Goal: Task Accomplishment & Management: Complete application form

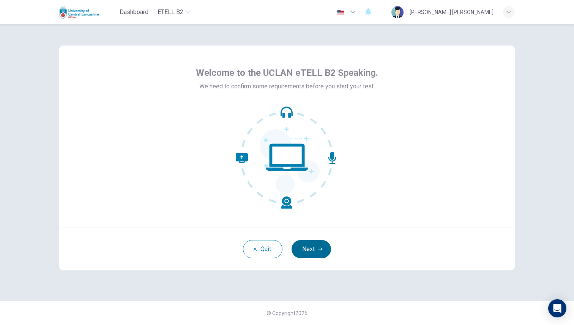
click at [311, 244] on button "Next" at bounding box center [311, 249] width 39 height 18
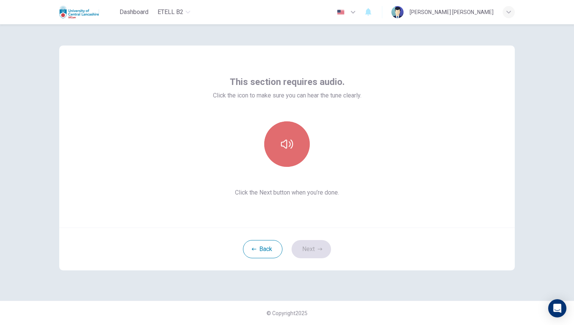
click at [289, 156] on button "button" at bounding box center [287, 145] width 46 height 46
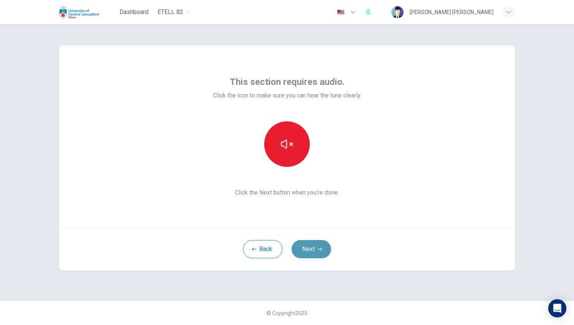
click at [319, 246] on button "Next" at bounding box center [311, 249] width 39 height 18
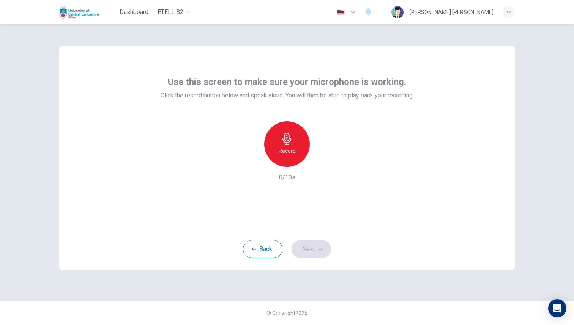
click at [289, 159] on div "Record" at bounding box center [287, 145] width 46 height 46
click at [289, 159] on div "Stop" at bounding box center [287, 145] width 46 height 46
click at [321, 161] on icon "button" at bounding box center [322, 161] width 3 height 5
click at [316, 249] on button "Next" at bounding box center [311, 249] width 39 height 18
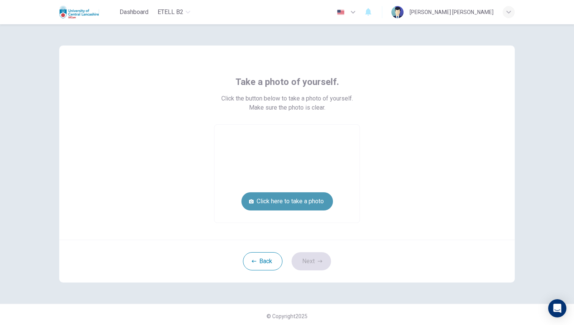
click at [286, 200] on button "Click here to take a photo" at bounding box center [287, 202] width 92 height 18
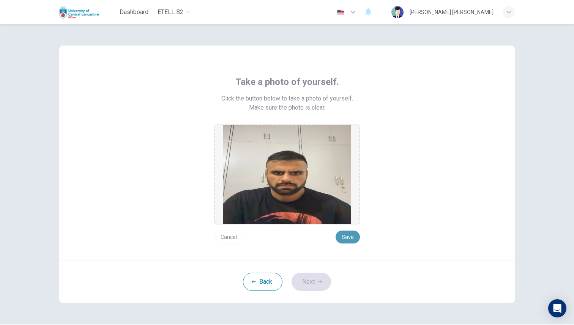
click at [349, 238] on button "Save" at bounding box center [348, 237] width 24 height 13
click at [311, 281] on button "Next" at bounding box center [311, 282] width 39 height 18
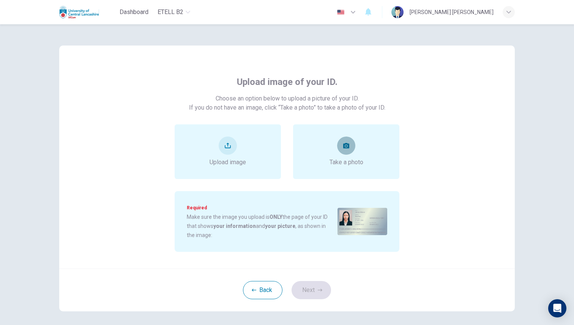
click at [344, 145] on icon "take photo" at bounding box center [346, 145] width 6 height 5
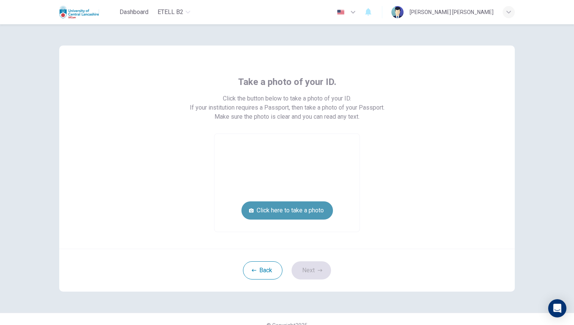
click at [301, 210] on button "Click here to take a photo" at bounding box center [287, 211] width 92 height 18
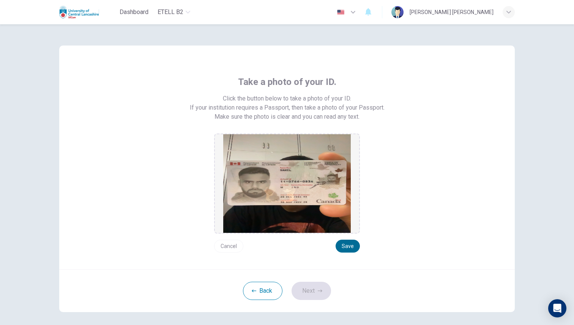
click at [344, 245] on button "Save" at bounding box center [348, 246] width 24 height 13
click at [315, 290] on button "Next" at bounding box center [311, 291] width 39 height 18
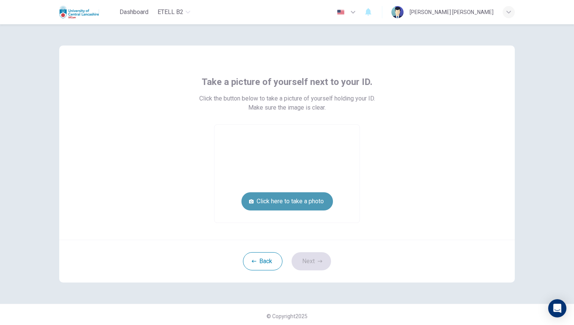
click at [305, 204] on button "Click here to take a photo" at bounding box center [287, 202] width 92 height 18
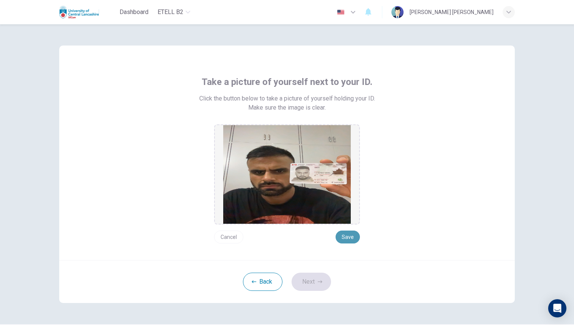
click at [342, 236] on button "Save" at bounding box center [348, 237] width 24 height 13
click at [314, 285] on button "Next" at bounding box center [311, 282] width 39 height 18
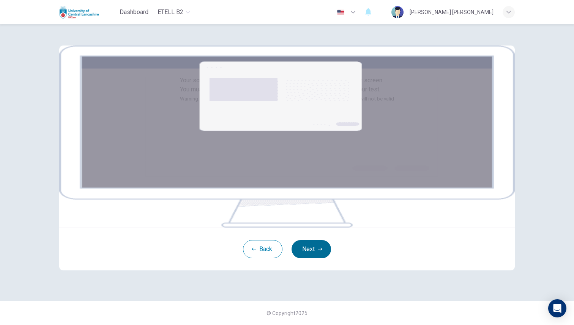
scroll to position [39, 0]
click at [313, 259] on button "Next" at bounding box center [311, 249] width 39 height 18
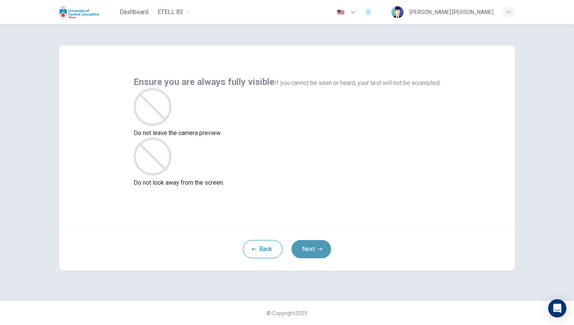
click at [314, 246] on button "Next" at bounding box center [311, 249] width 39 height 18
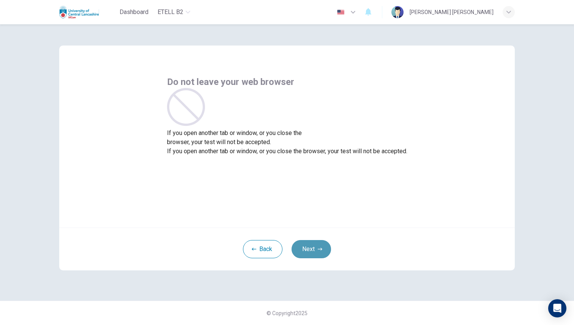
click at [314, 246] on button "Next" at bounding box center [311, 249] width 39 height 18
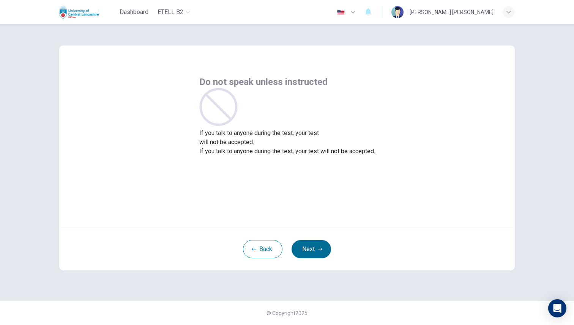
click at [314, 246] on button "Next" at bounding box center [311, 249] width 39 height 18
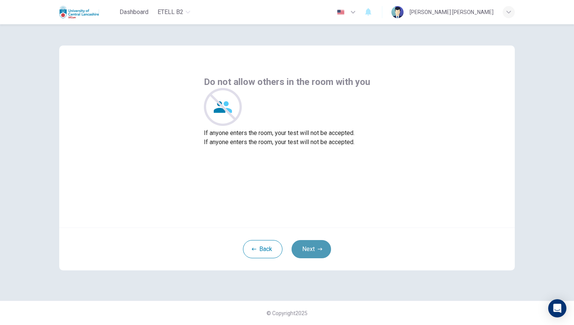
click at [314, 246] on button "Next" at bounding box center [311, 249] width 39 height 18
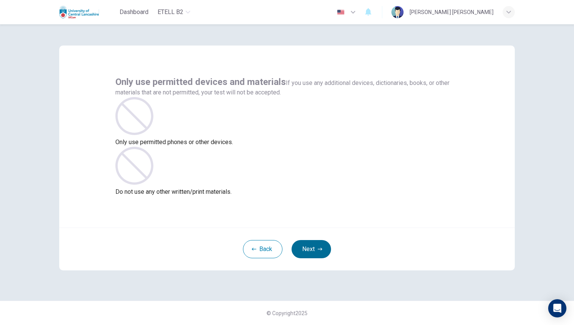
click at [314, 246] on button "Next" at bounding box center [311, 249] width 39 height 18
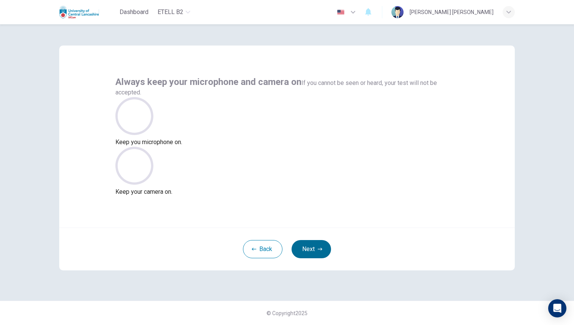
click at [314, 246] on button "Next" at bounding box center [311, 249] width 39 height 18
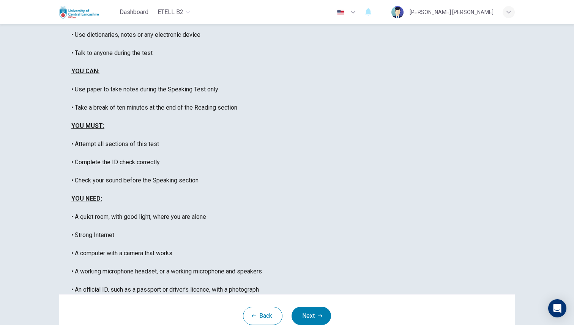
scroll to position [80, 0]
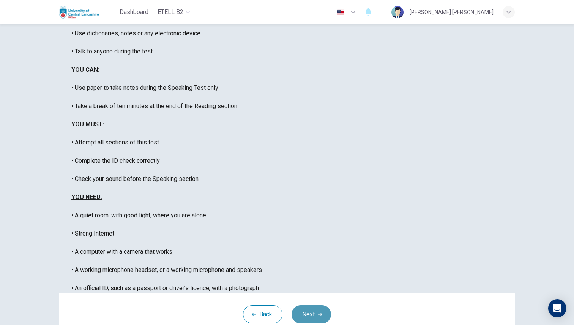
click at [319, 312] on icon "button" at bounding box center [320, 314] width 5 height 5
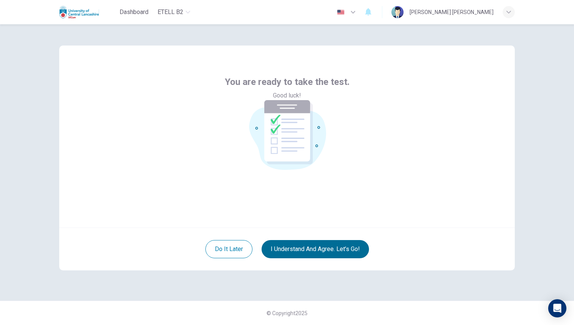
scroll to position [0, 0]
click at [339, 253] on button "I understand and agree. Let’s go!" at bounding box center [315, 249] width 107 height 18
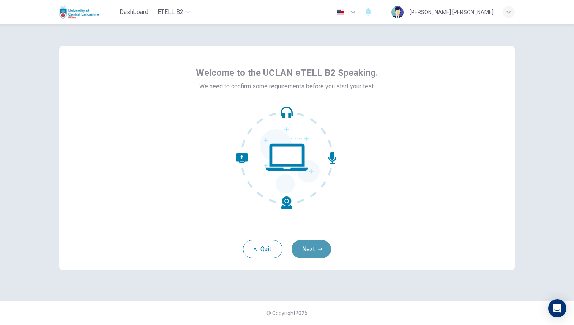
click at [323, 248] on button "Next" at bounding box center [311, 249] width 39 height 18
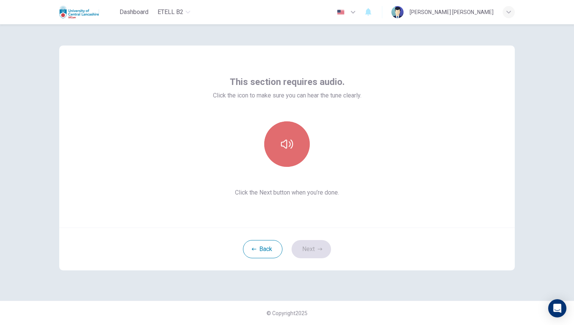
click at [291, 153] on button "button" at bounding box center [287, 145] width 46 height 46
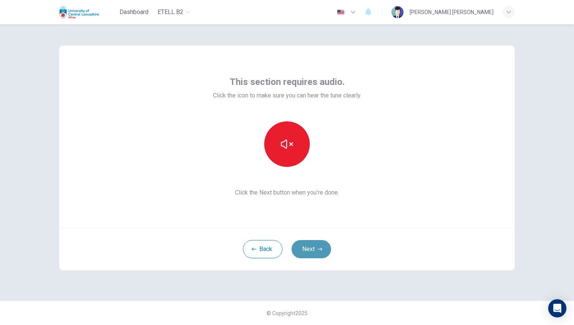
click at [308, 246] on button "Next" at bounding box center [311, 249] width 39 height 18
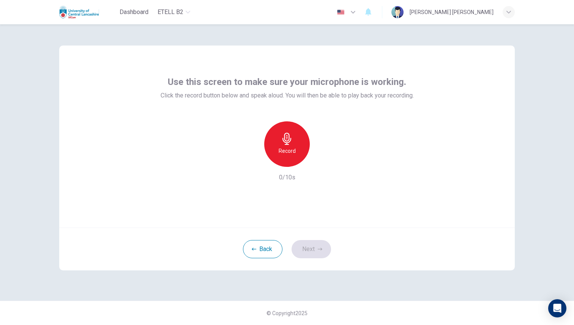
click at [287, 163] on div "Record" at bounding box center [287, 145] width 46 height 46
click at [287, 163] on div "Stop" at bounding box center [287, 145] width 46 height 46
click at [305, 245] on button "Next" at bounding box center [311, 249] width 39 height 18
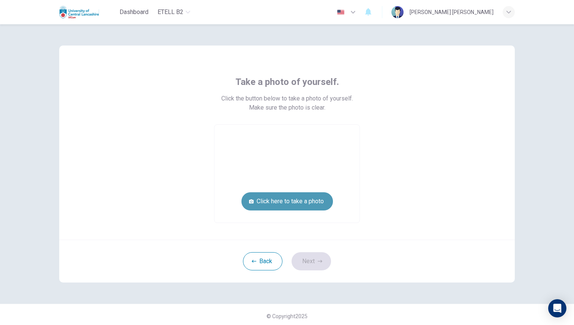
click at [299, 204] on button "Click here to take a photo" at bounding box center [287, 202] width 92 height 18
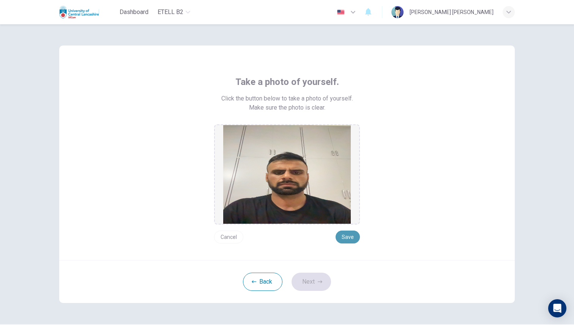
click at [348, 239] on button "Save" at bounding box center [348, 237] width 24 height 13
click at [315, 288] on button "Next" at bounding box center [311, 282] width 39 height 18
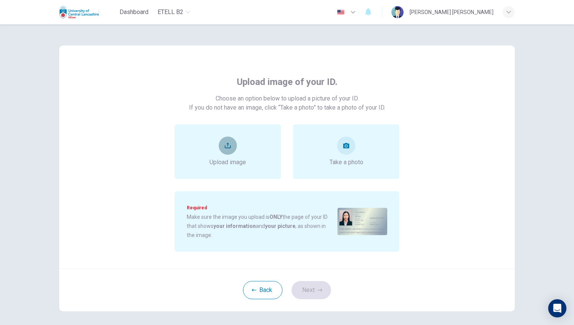
click at [226, 154] on button "upload" at bounding box center [228, 146] width 18 height 18
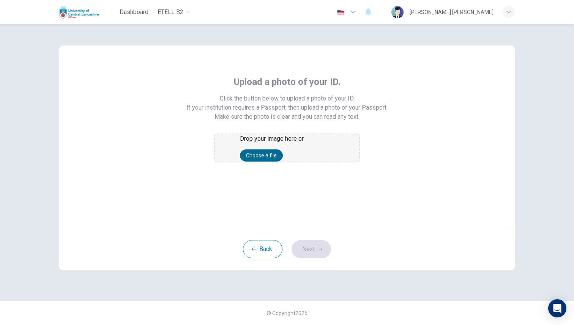
click at [283, 162] on button "Choose a file" at bounding box center [261, 156] width 43 height 12
click at [281, 162] on button "Choose a file" at bounding box center [261, 156] width 43 height 12
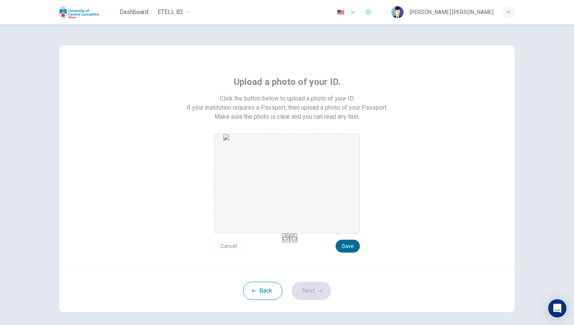
click at [348, 243] on button "Save" at bounding box center [348, 246] width 24 height 13
click at [317, 296] on button "Next" at bounding box center [311, 291] width 39 height 18
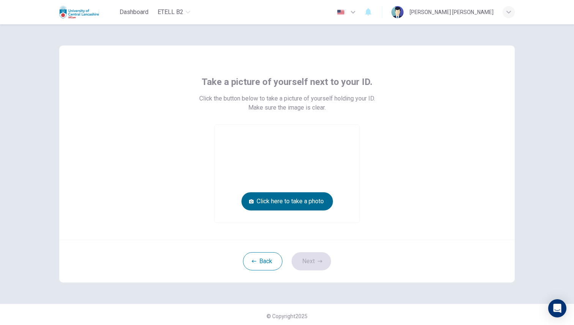
click at [299, 206] on button "Click here to take a photo" at bounding box center [287, 202] width 92 height 18
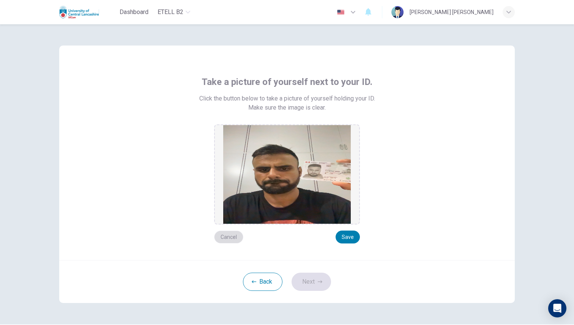
click at [232, 235] on button "Cancel" at bounding box center [228, 237] width 29 height 13
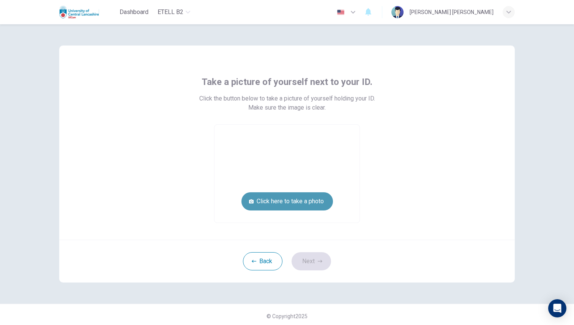
click at [272, 202] on button "Click here to take a photo" at bounding box center [287, 202] width 92 height 18
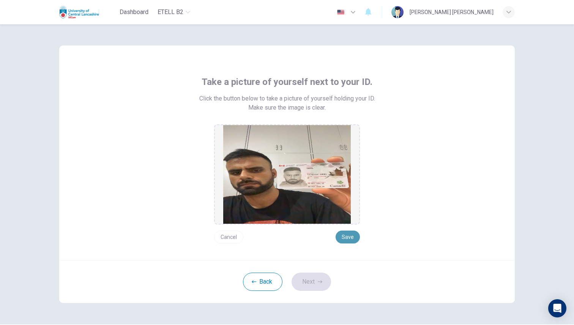
click at [351, 235] on button "Save" at bounding box center [348, 237] width 24 height 13
click at [317, 279] on button "Next" at bounding box center [311, 282] width 39 height 18
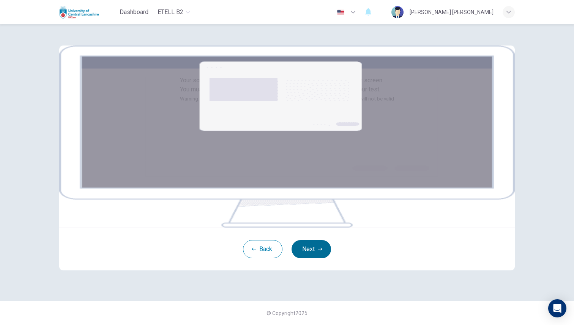
scroll to position [65, 0]
click at [312, 259] on button "Next" at bounding box center [311, 249] width 39 height 18
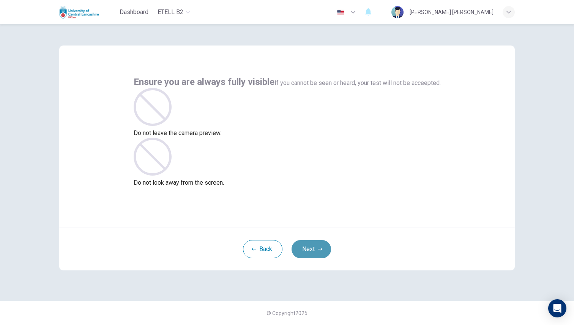
click at [311, 247] on button "Next" at bounding box center [311, 249] width 39 height 18
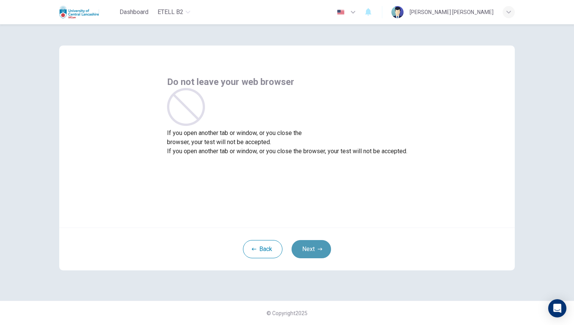
click at [311, 247] on button "Next" at bounding box center [311, 249] width 39 height 18
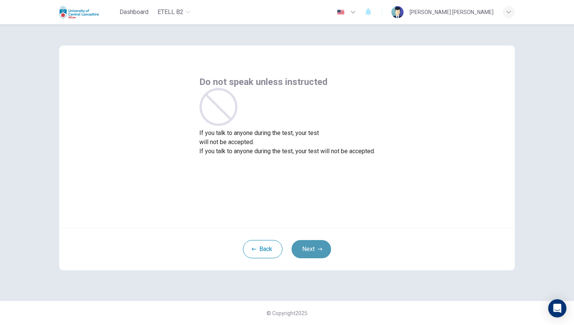
click at [311, 247] on button "Next" at bounding box center [311, 249] width 39 height 18
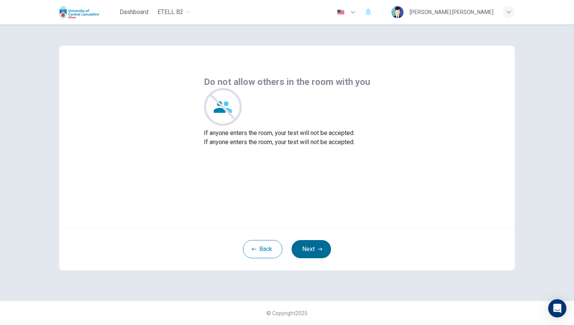
click at [311, 247] on button "Next" at bounding box center [311, 249] width 39 height 18
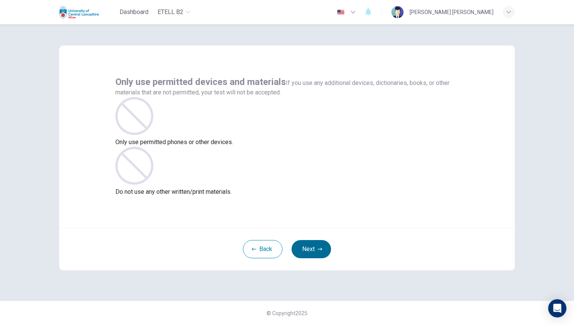
click at [311, 247] on button "Next" at bounding box center [311, 249] width 39 height 18
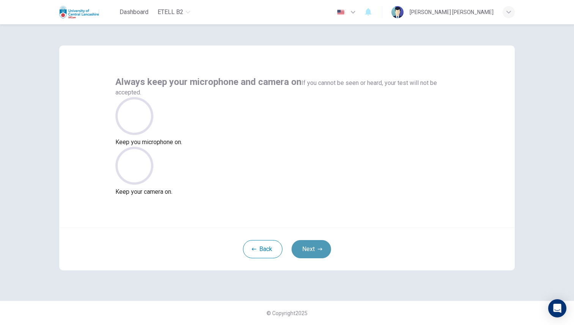
click at [311, 247] on button "Next" at bounding box center [311, 249] width 39 height 18
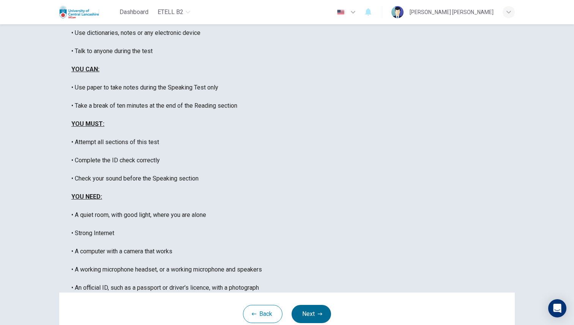
scroll to position [97, 0]
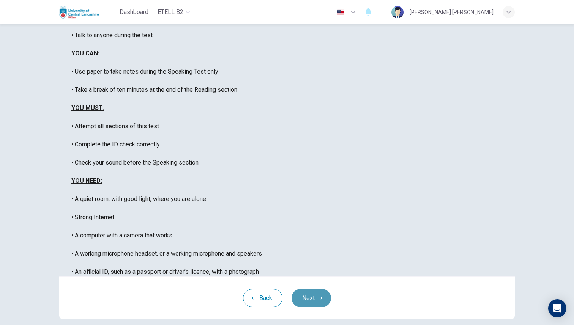
click at [312, 289] on button "Next" at bounding box center [311, 298] width 39 height 18
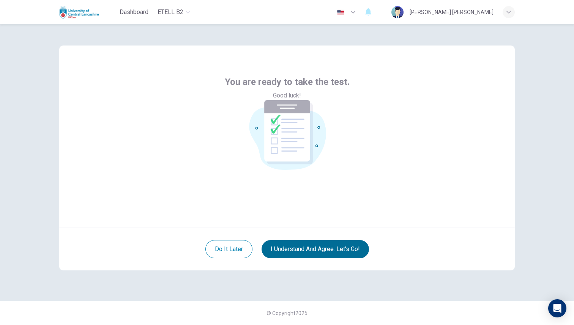
click at [317, 245] on button "I understand and agree. Let’s go!" at bounding box center [315, 249] width 107 height 18
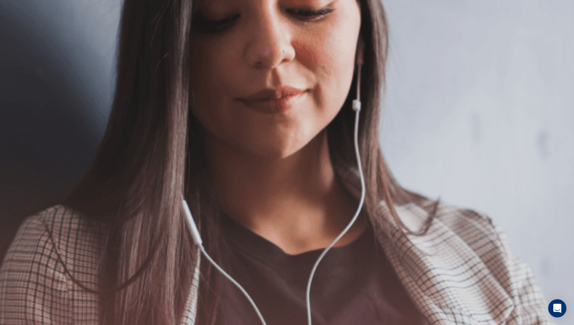
click at [22, 39] on button "Continue" at bounding box center [11, 53] width 22 height 28
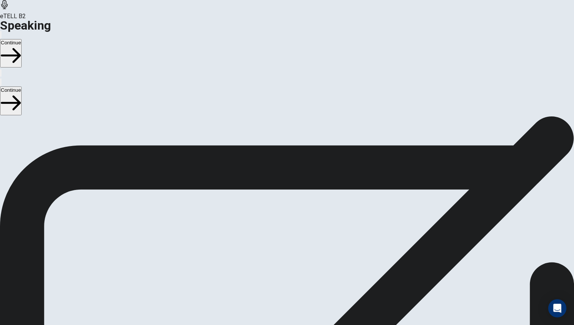
scroll to position [85, 0]
click at [22, 39] on button "Continue" at bounding box center [11, 53] width 22 height 28
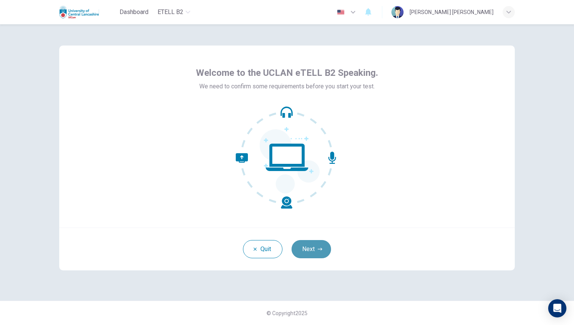
click at [300, 244] on button "Next" at bounding box center [311, 249] width 39 height 18
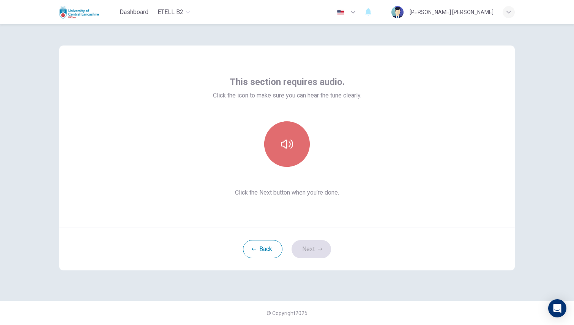
click at [289, 158] on button "button" at bounding box center [287, 145] width 46 height 46
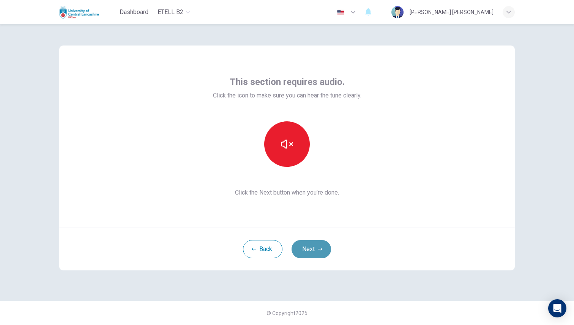
click at [322, 254] on button "Next" at bounding box center [311, 249] width 39 height 18
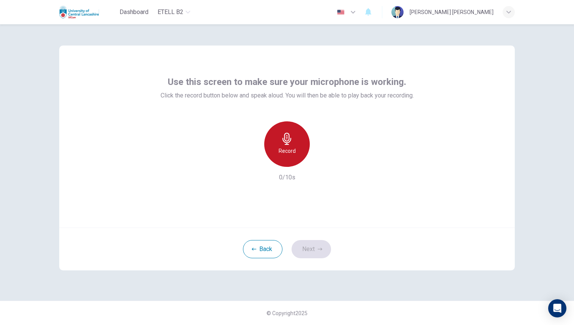
click at [295, 165] on div "Record" at bounding box center [287, 145] width 46 height 46
click at [295, 165] on div "Stop" at bounding box center [287, 145] width 46 height 46
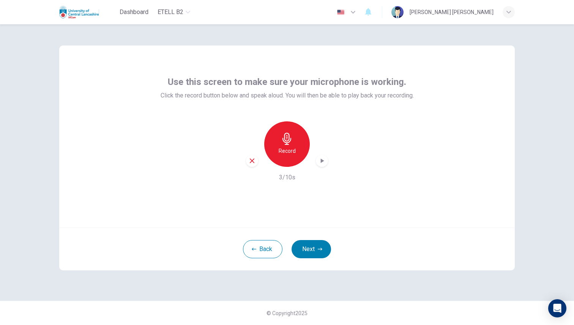
click at [321, 164] on icon "button" at bounding box center [322, 161] width 8 height 8
click at [304, 249] on button "Next" at bounding box center [311, 249] width 39 height 18
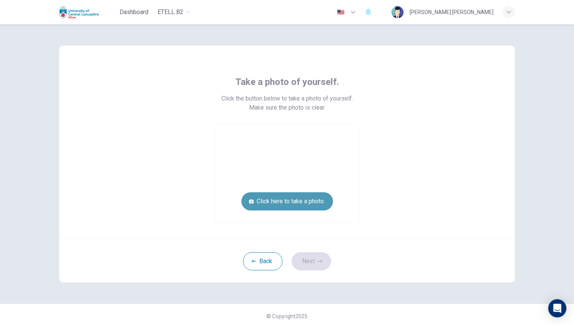
click at [300, 201] on button "Click here to take a photo" at bounding box center [287, 202] width 92 height 18
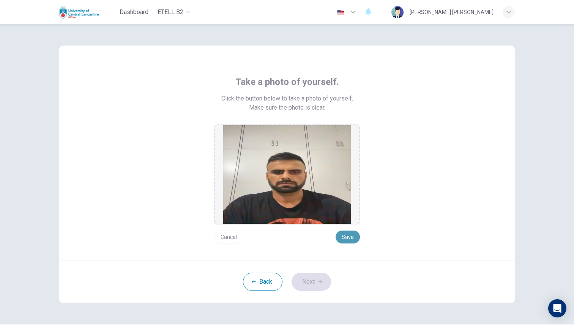
click at [352, 240] on button "Save" at bounding box center [348, 237] width 24 height 13
click at [320, 279] on button "Next" at bounding box center [311, 282] width 39 height 18
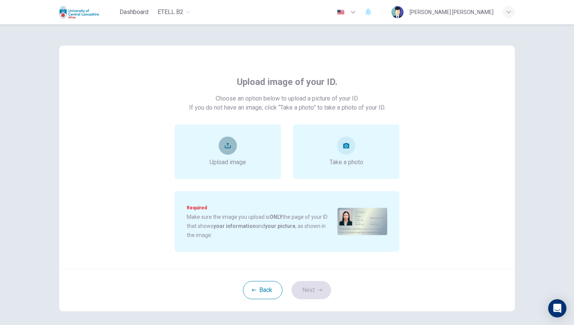
click at [230, 150] on button "upload" at bounding box center [228, 146] width 18 height 18
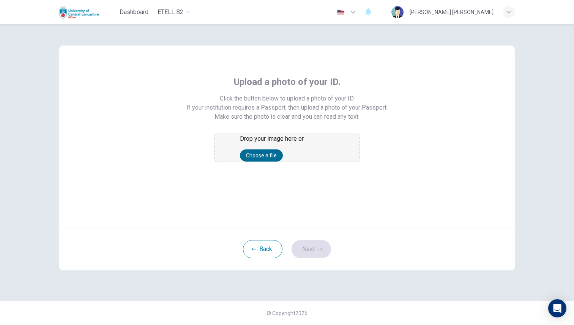
click at [278, 162] on button "Choose a file" at bounding box center [261, 156] width 43 height 12
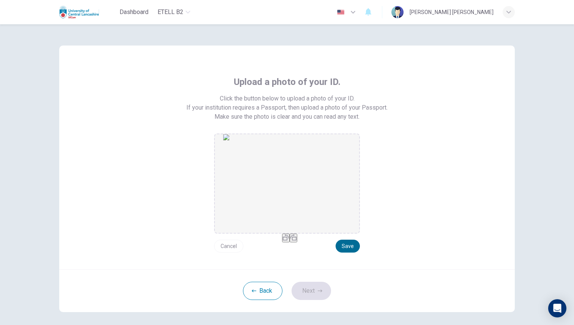
click at [349, 242] on button "Save" at bounding box center [348, 246] width 24 height 13
click at [320, 286] on button "Next" at bounding box center [311, 291] width 39 height 18
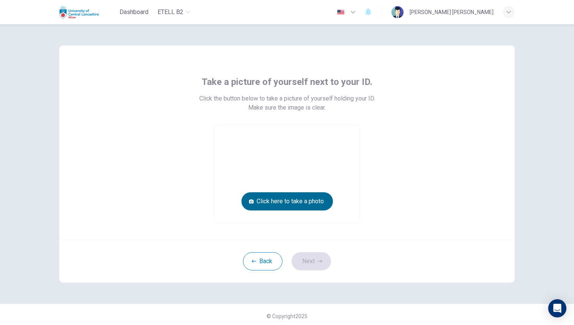
click at [299, 201] on button "Click here to take a photo" at bounding box center [287, 202] width 92 height 18
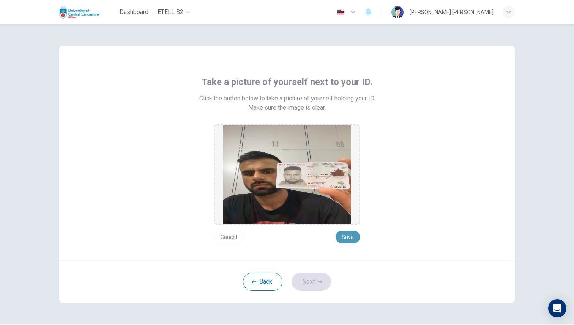
click at [352, 237] on button "Save" at bounding box center [348, 237] width 24 height 13
click at [322, 281] on button "Next" at bounding box center [311, 282] width 39 height 18
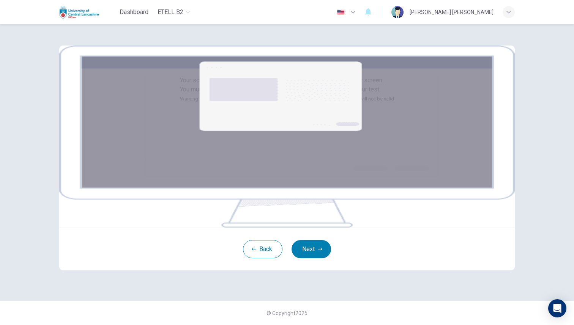
scroll to position [54, 0]
click at [317, 259] on button "Next" at bounding box center [311, 249] width 39 height 18
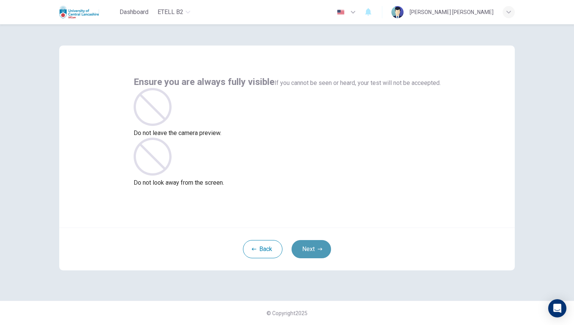
click at [309, 246] on button "Next" at bounding box center [311, 249] width 39 height 18
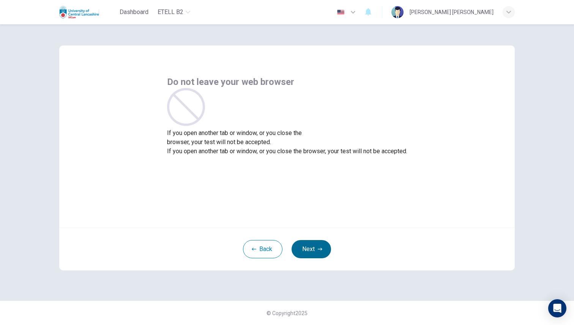
click at [309, 246] on button "Next" at bounding box center [311, 249] width 39 height 18
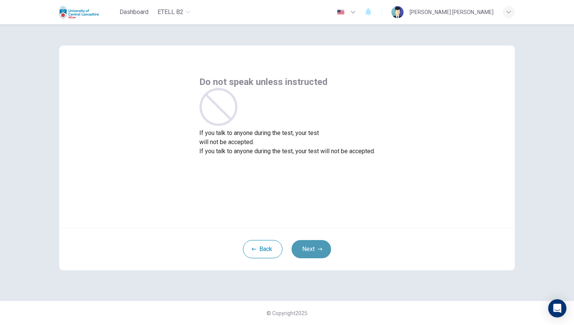
click at [309, 246] on button "Next" at bounding box center [311, 249] width 39 height 18
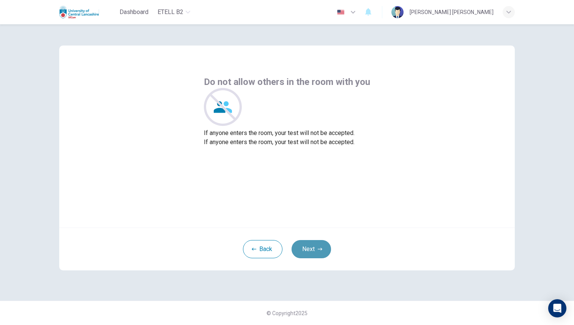
click at [309, 246] on button "Next" at bounding box center [311, 249] width 39 height 18
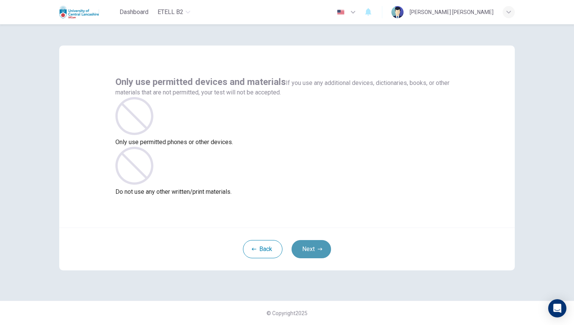
click at [309, 246] on button "Next" at bounding box center [311, 249] width 39 height 18
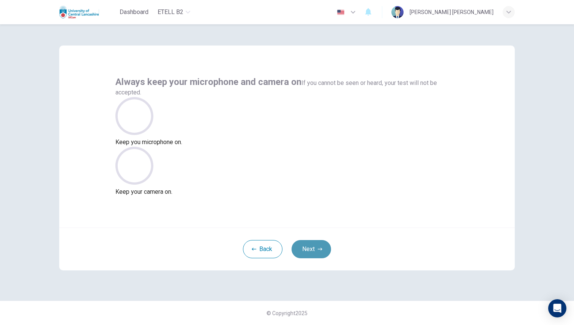
click at [309, 246] on button "Next" at bounding box center [311, 249] width 39 height 18
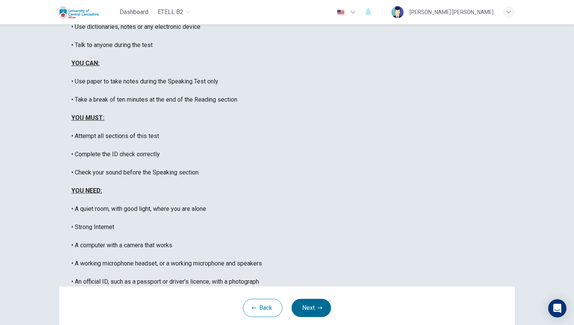
scroll to position [97, 0]
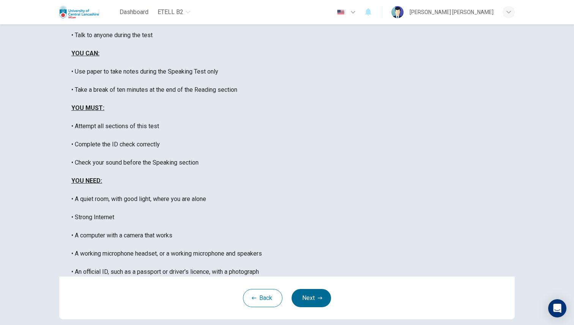
click at [312, 289] on button "Next" at bounding box center [311, 298] width 39 height 18
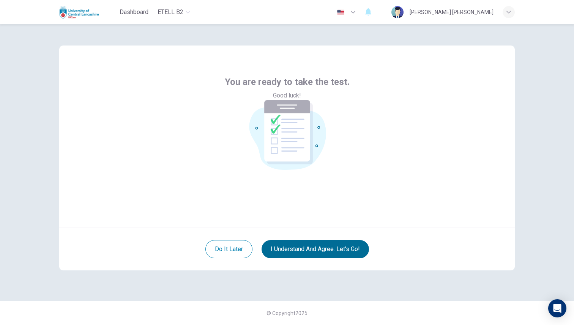
scroll to position [0, 0]
click at [322, 248] on button "I understand and agree. Let’s go!" at bounding box center [315, 249] width 107 height 18
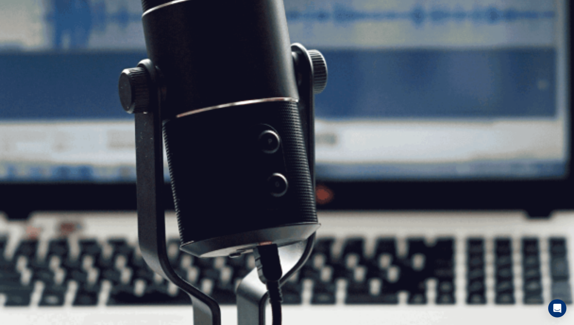
click at [22, 39] on button "Continue" at bounding box center [11, 53] width 22 height 28
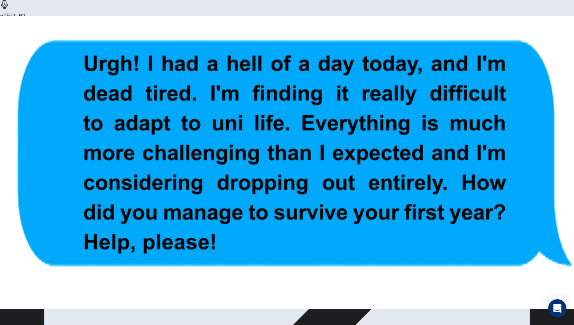
scroll to position [60, 0]
